Goal: Task Accomplishment & Management: Manage account settings

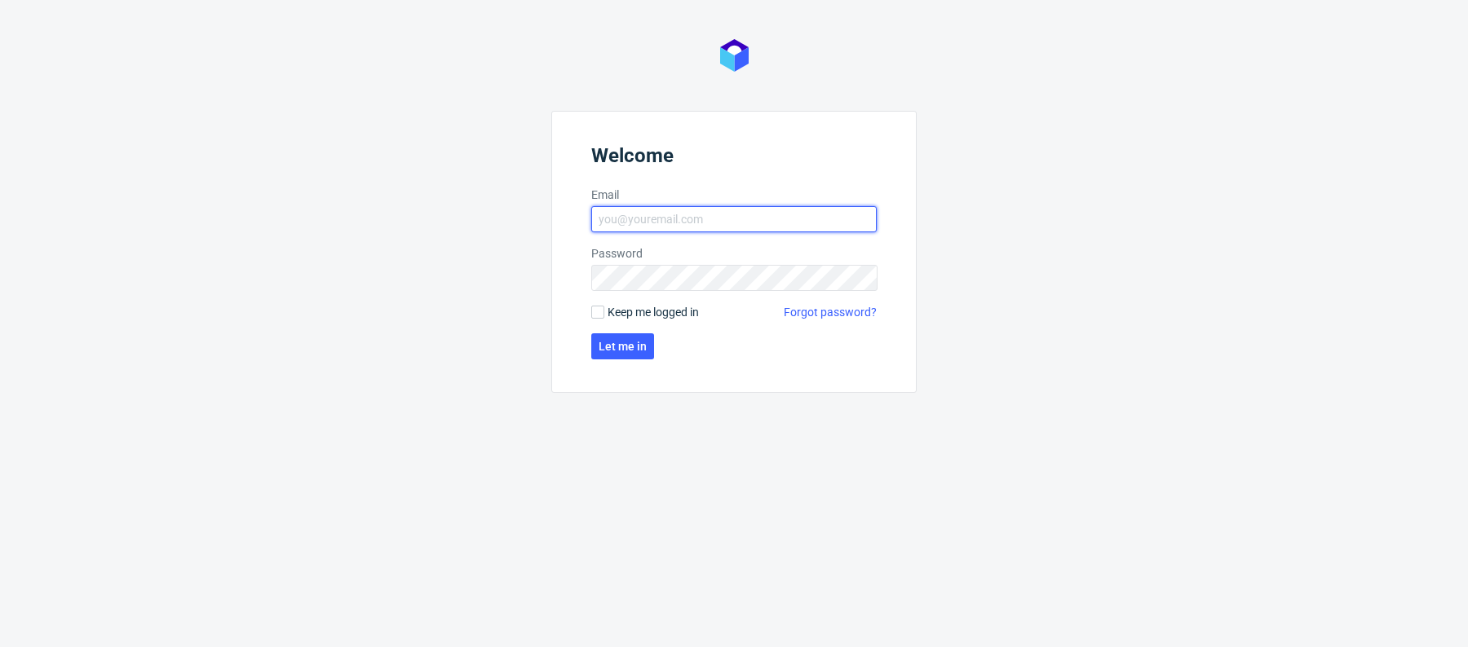
type input "[PERSON_NAME][EMAIL_ADDRESS][PERSON_NAME][DOMAIN_NAME]"
click at [612, 365] on form "Welcome Email [PERSON_NAME][EMAIL_ADDRESS][PERSON_NAME][DOMAIN_NAME] Password K…" at bounding box center [733, 252] width 365 height 282
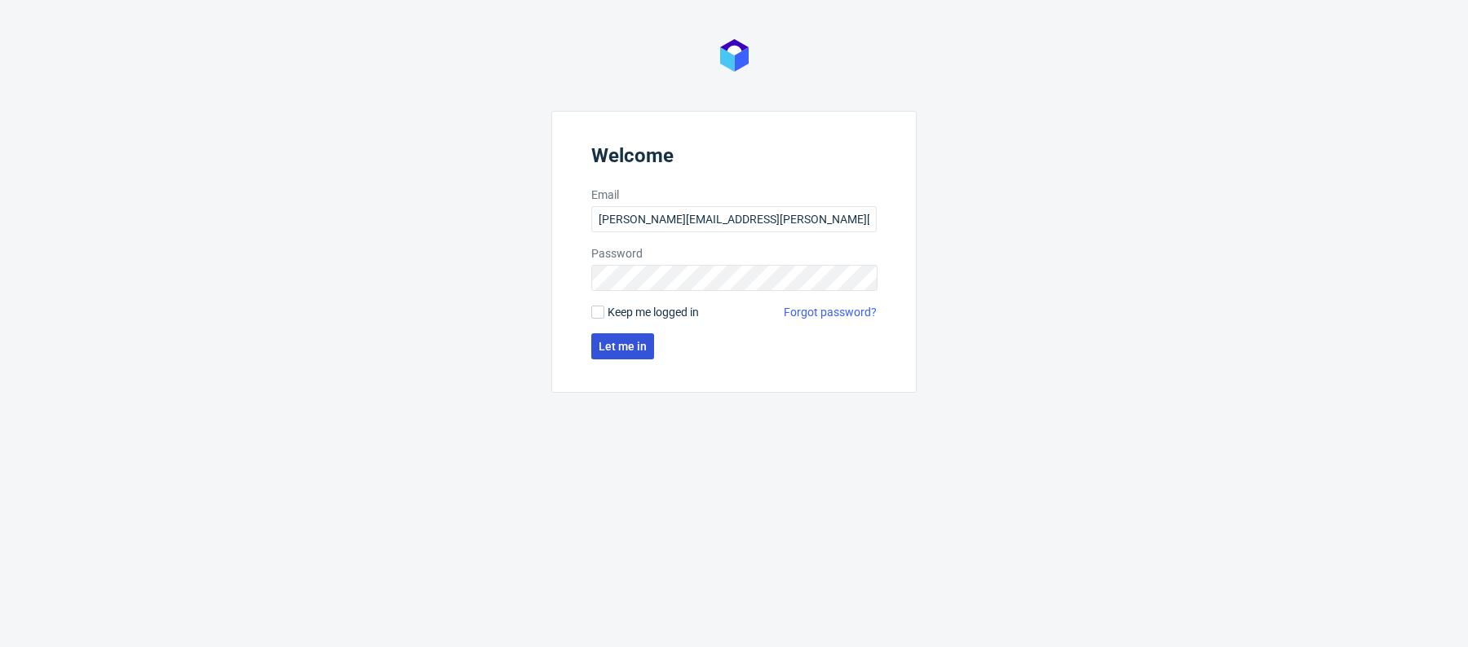
click at [612, 347] on span "Let me in" at bounding box center [623, 346] width 48 height 11
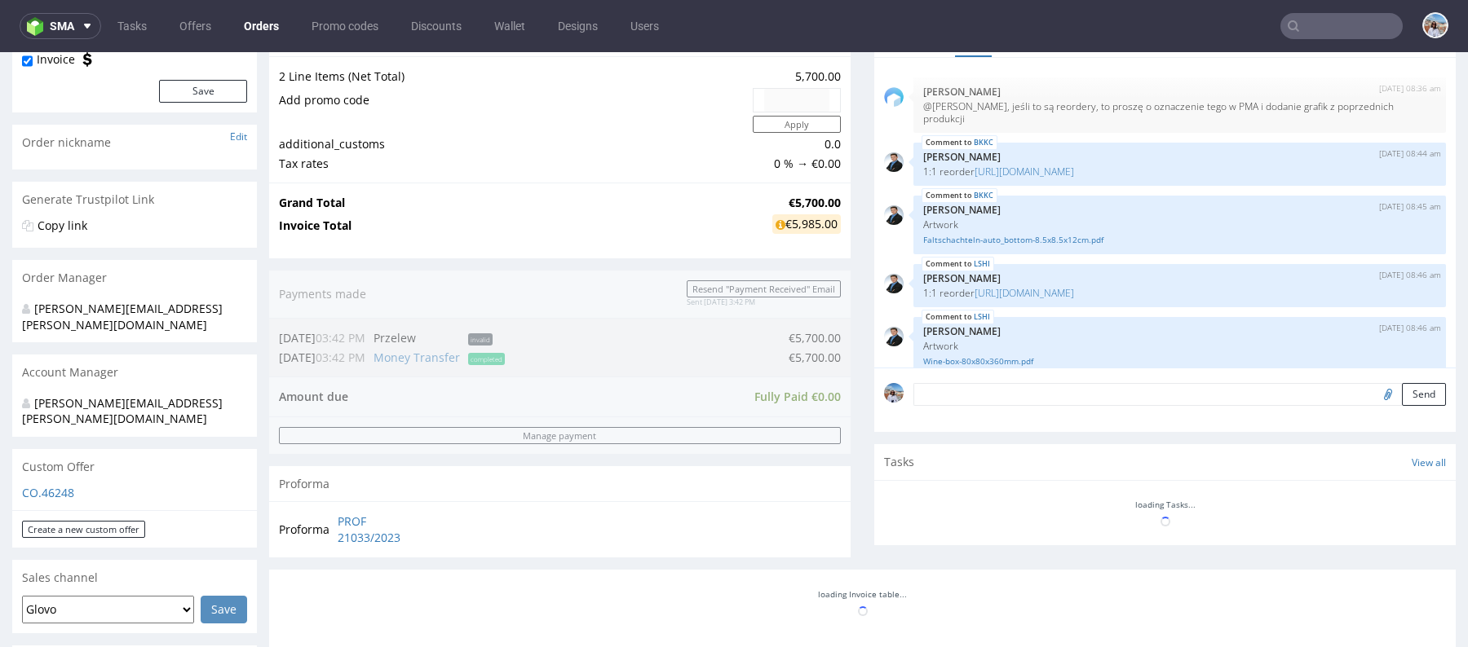
scroll to position [259, 0]
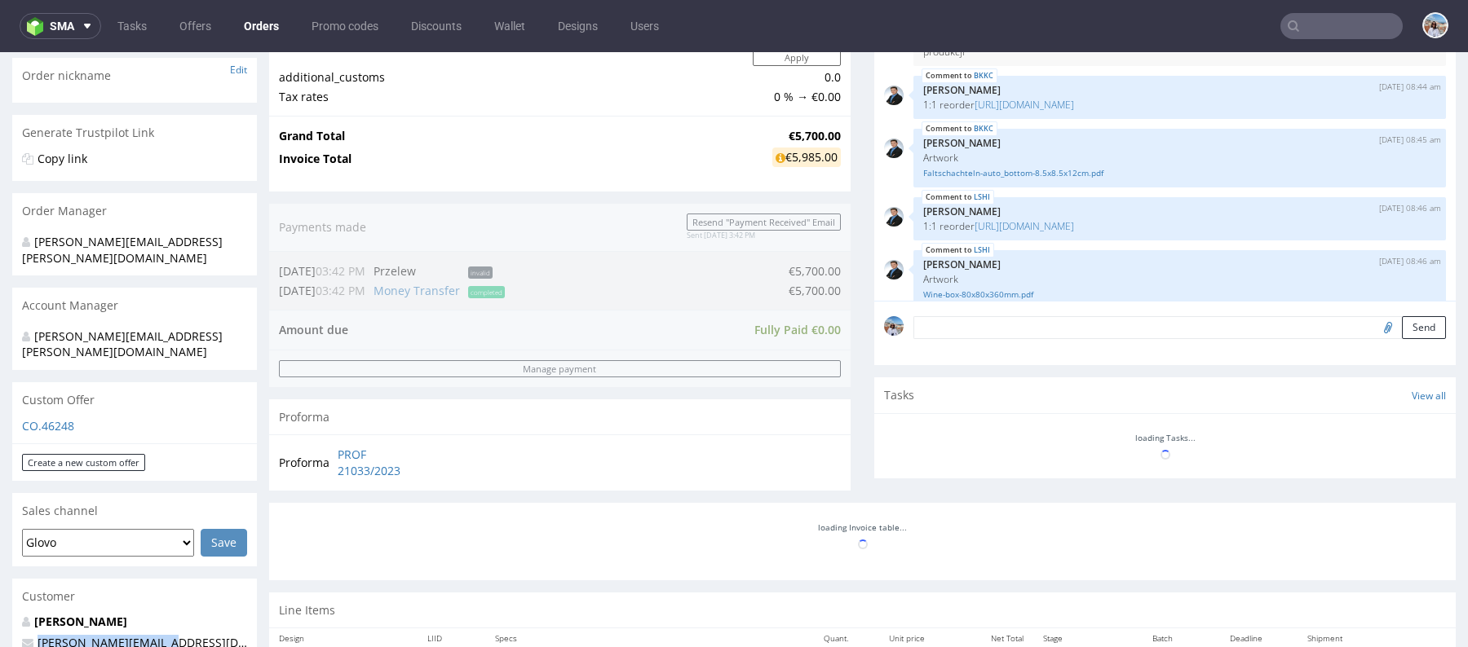
drag, startPoint x: 195, startPoint y: 604, endPoint x: 2, endPoint y: 604, distance: 192.4
click at [2, 604] on div "Order via Offer R252354131 15.09.2023 06:09 PM Mark this order as problematic I…" at bounding box center [734, 584] width 1468 height 1501
copy span "tobias@decus-gmbh.com"
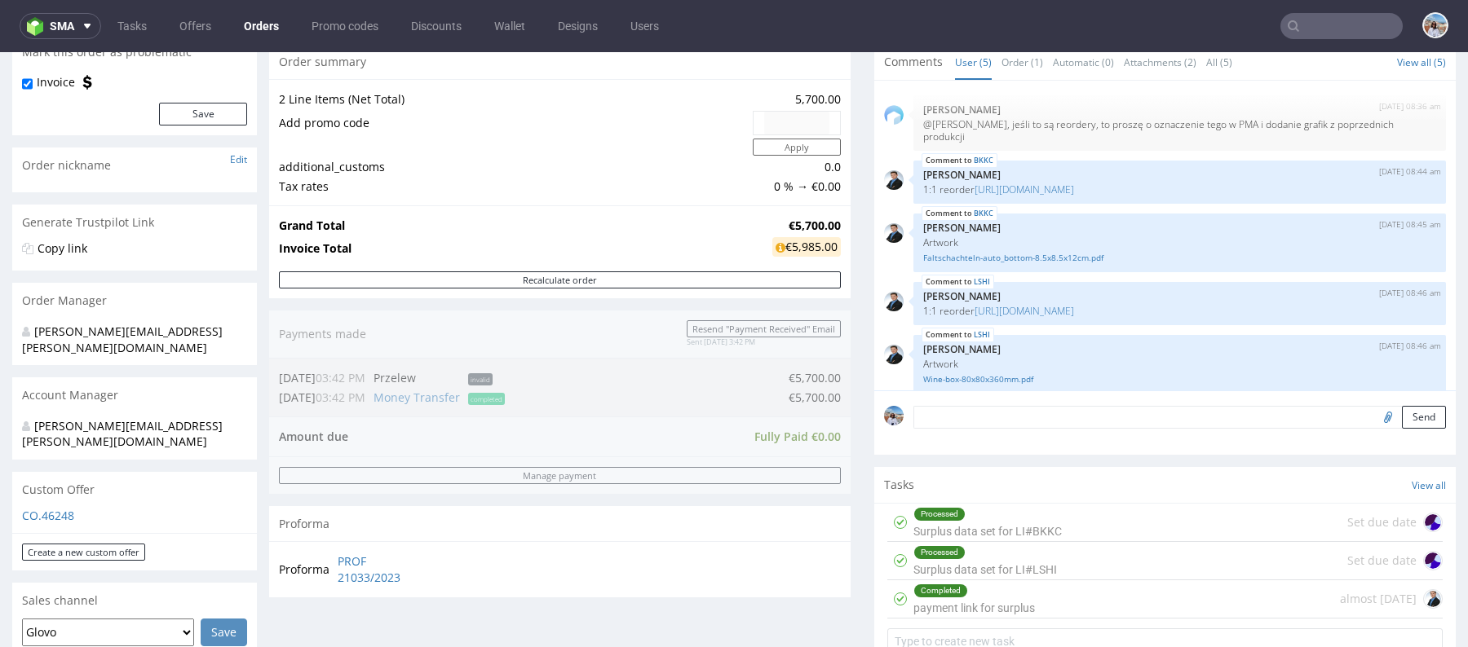
scroll to position [416, 0]
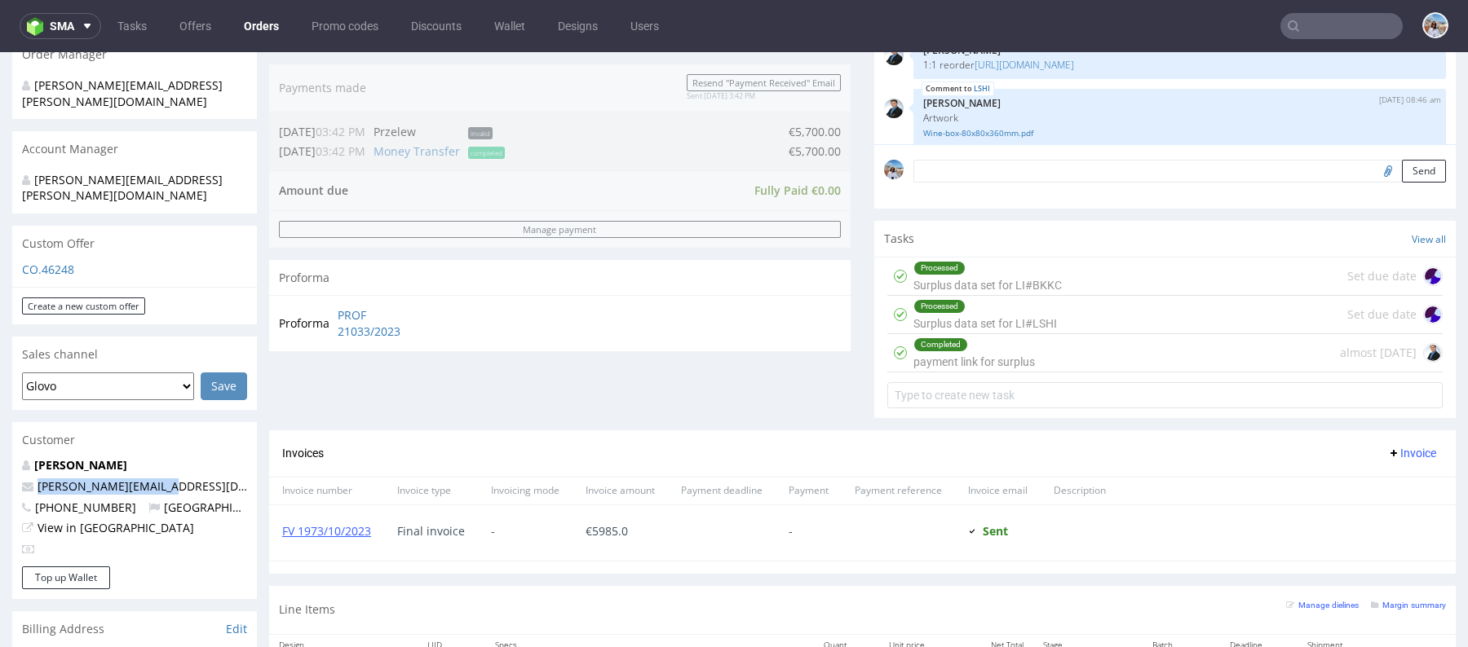
copy span "tobias@decus-gmbh.com"
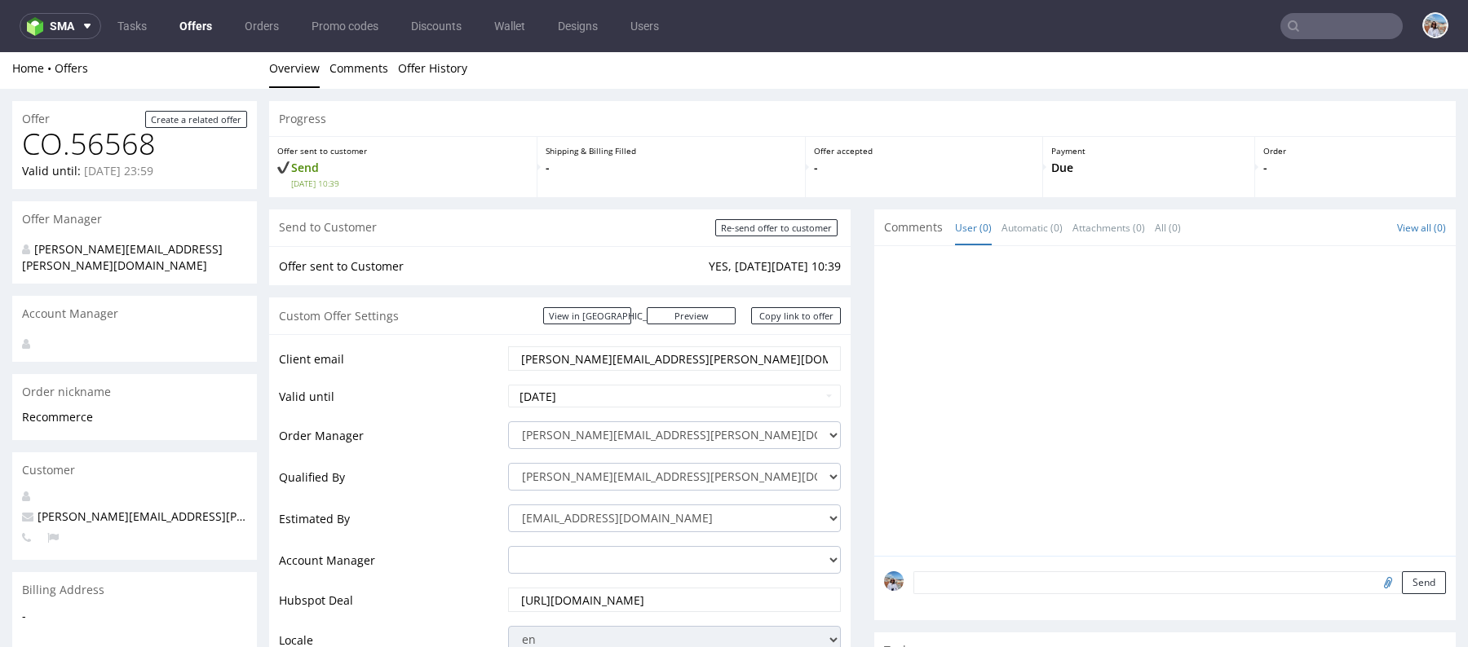
scroll to position [727, 0]
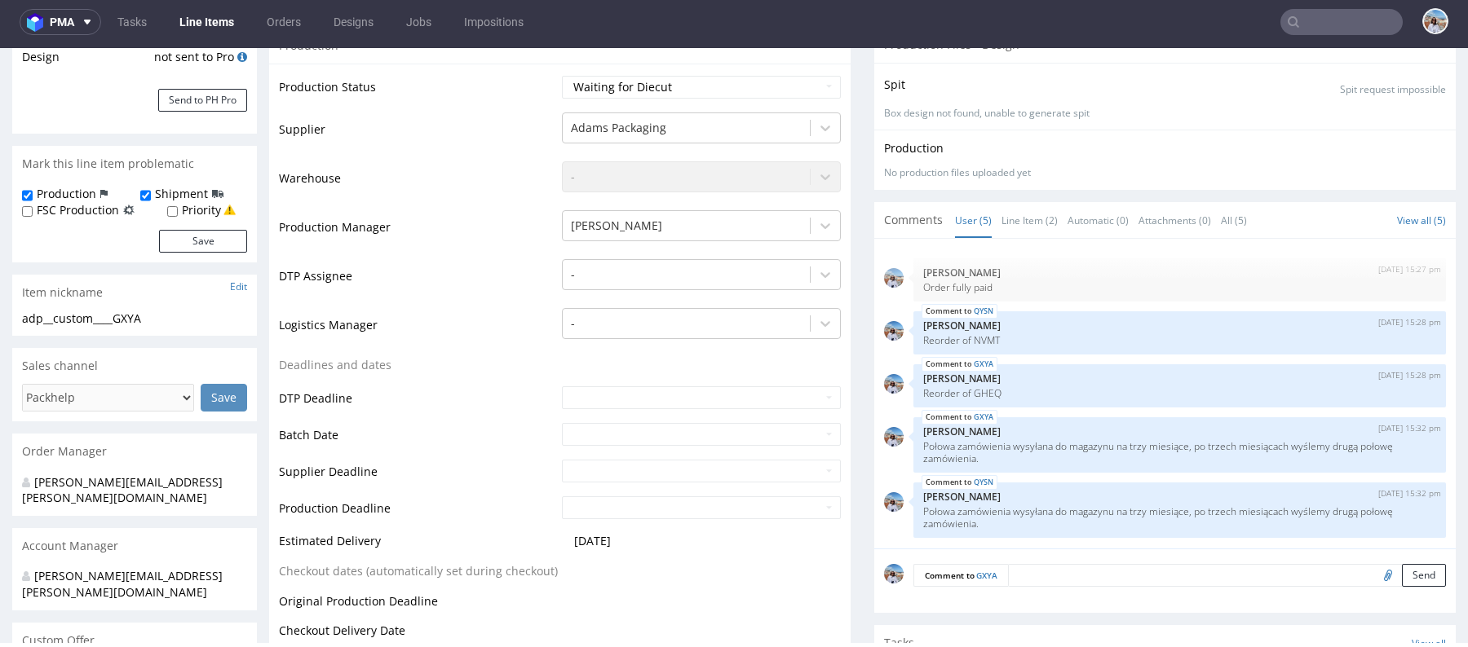
scroll to position [656, 0]
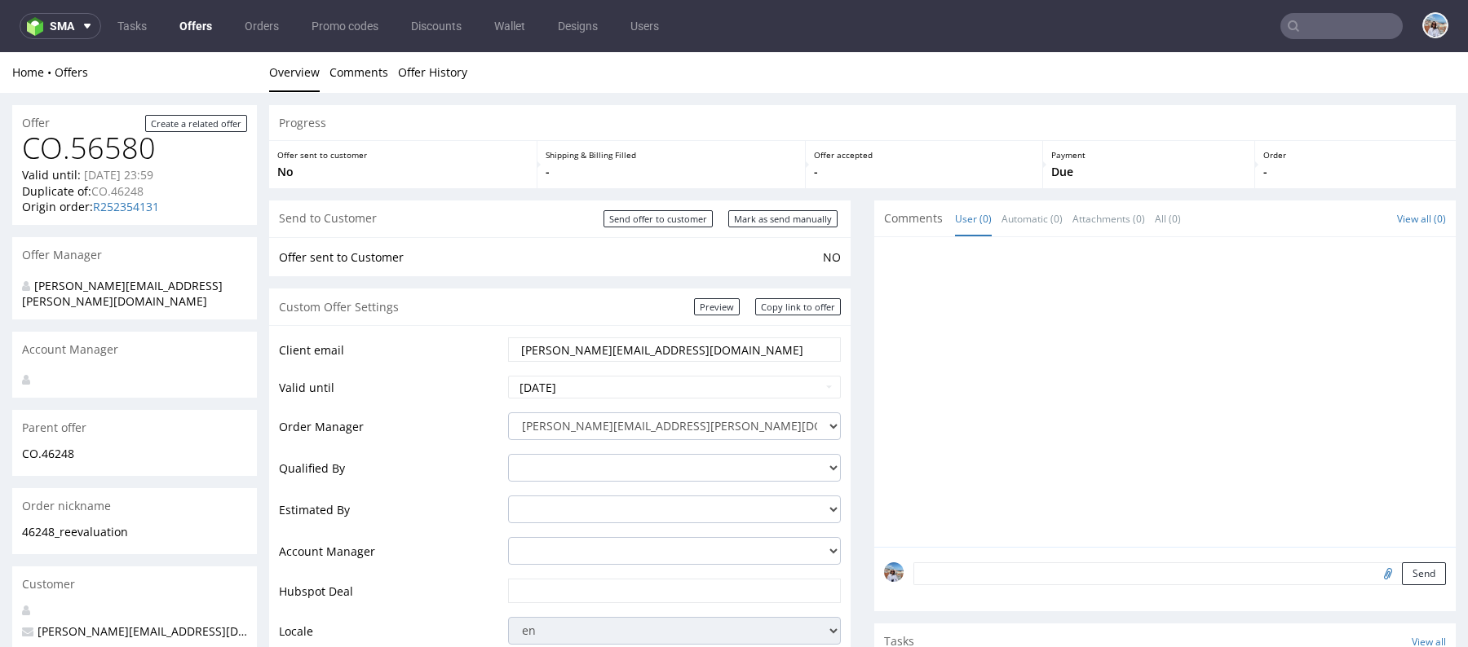
scroll to position [95, 0]
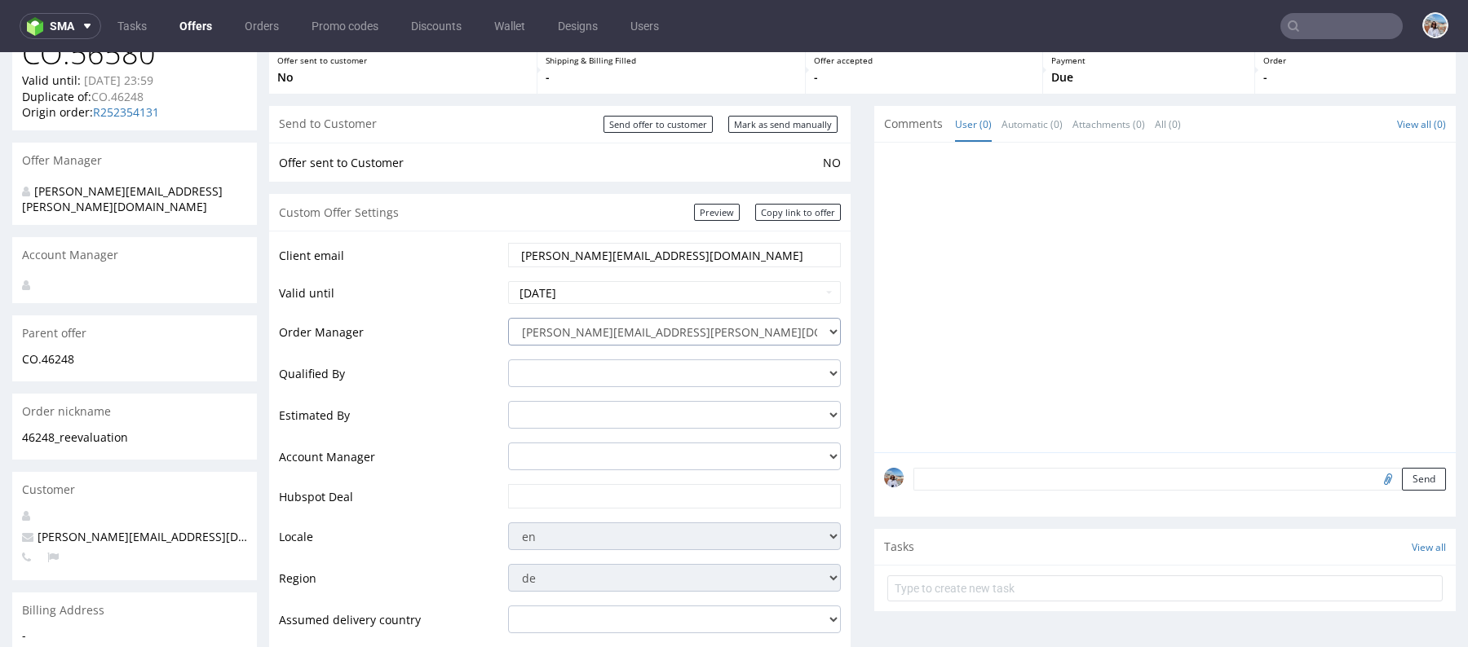
click at [581, 334] on select "michal.kluczynski@packhelp.com adrian.grudzien@packhelp.com adrian.margula@pack…" at bounding box center [674, 332] width 333 height 28
select select "20843466"
click at [508, 318] on select "michal.kluczynski@packhelp.com adrian.grudzien@packhelp.com adrian.margula@pack…" at bounding box center [674, 332] width 333 height 28
click at [537, 483] on td at bounding box center [672, 502] width 337 height 38
click at [537, 488] on input "text" at bounding box center [674, 496] width 310 height 23
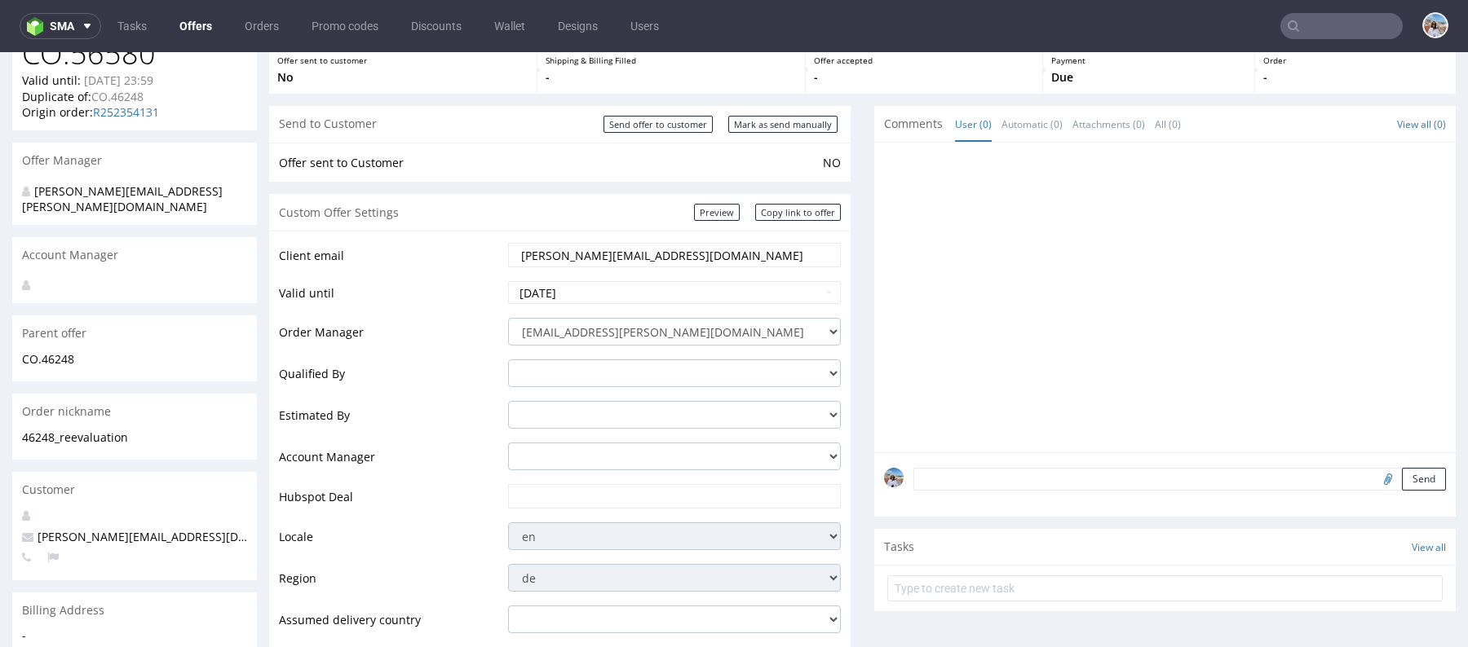
paste input "https://app-eu1.hubspot.com/contacts/25600958/record/0-3/294988996853"
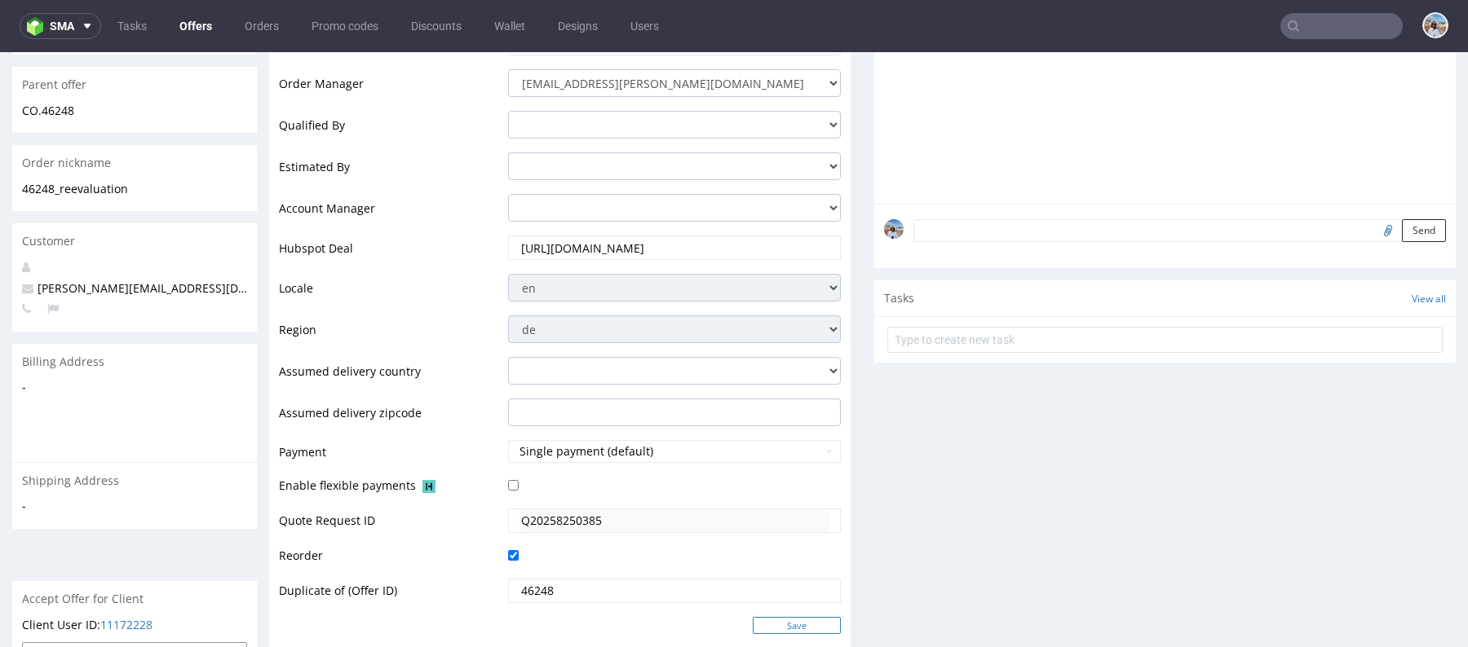
type input "https://app-eu1.hubspot.com/contacts/25600958/record/0-3/294988996853"
click at [782, 628] on input "Save" at bounding box center [797, 625] width 88 height 17
type input "In progress..."
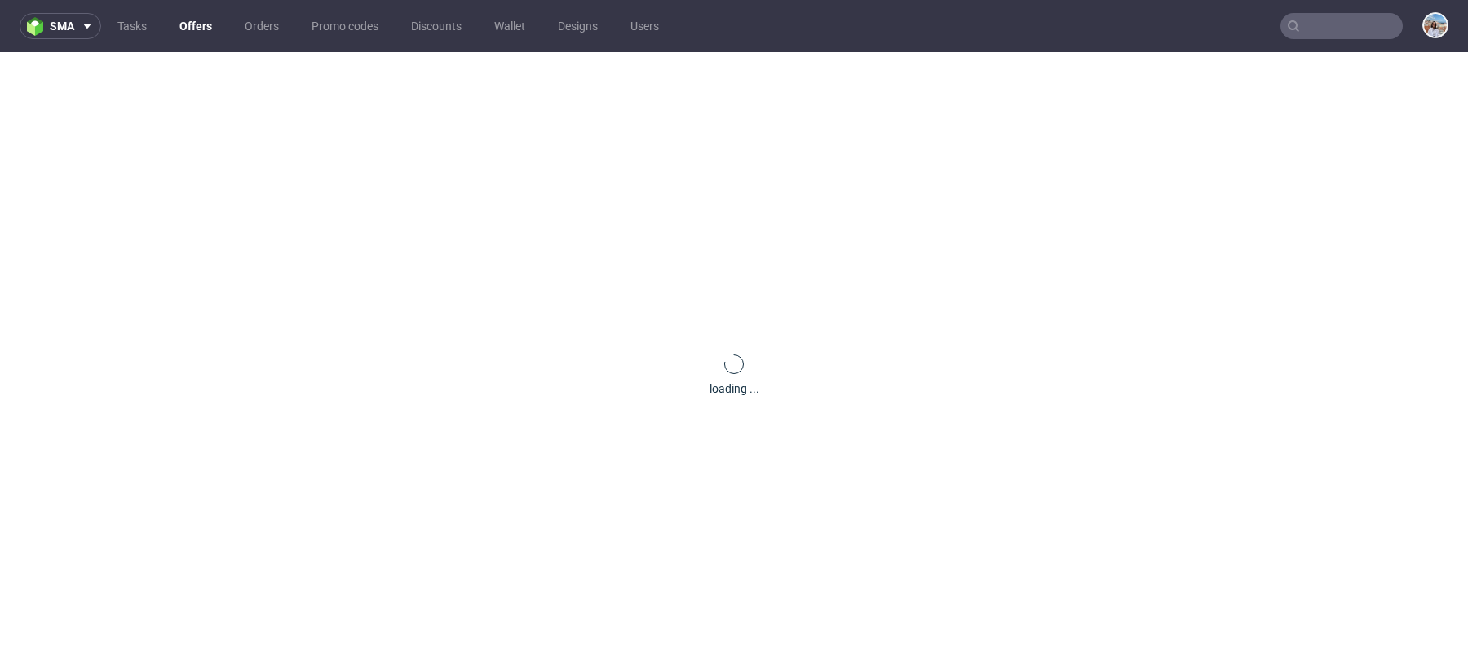
scroll to position [0, 0]
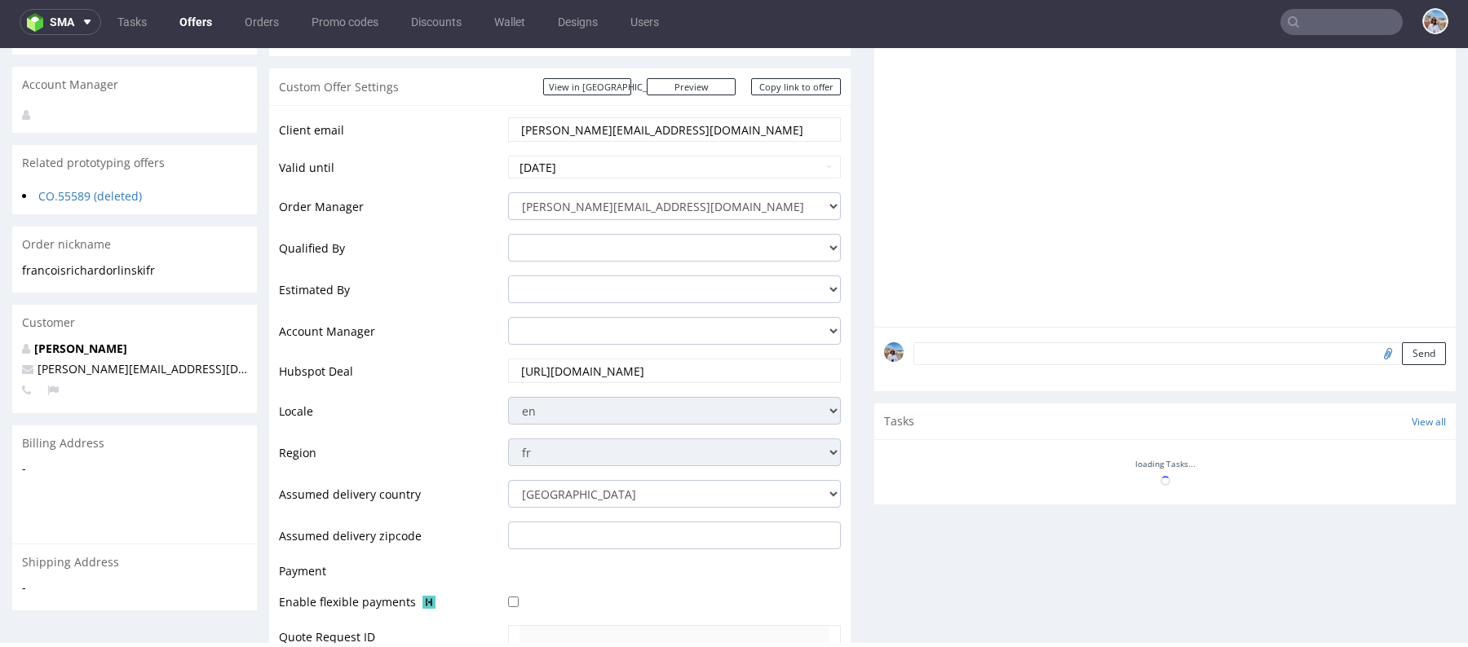
scroll to position [831, 0]
